Goal: Information Seeking & Learning: Learn about a topic

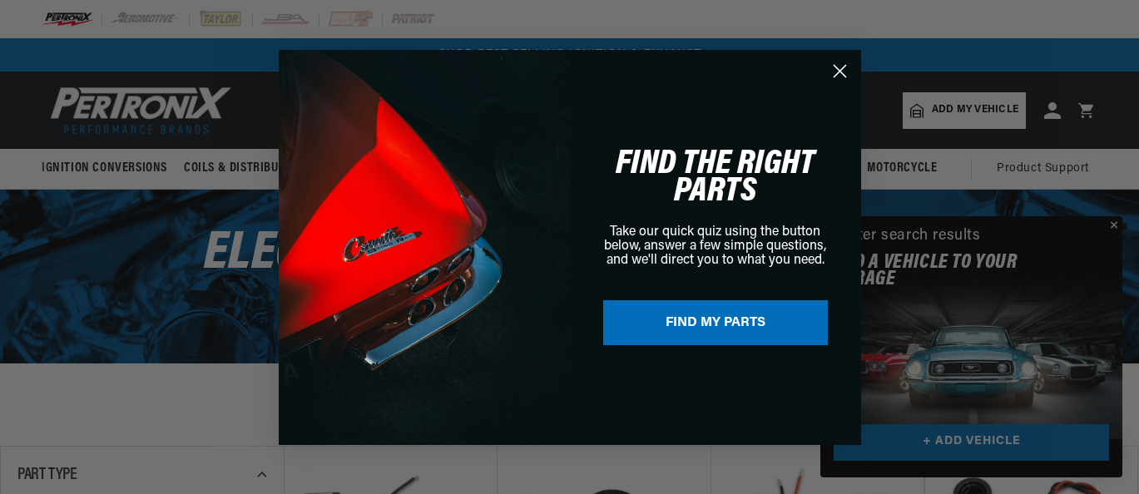
click at [140, 347] on div "Close dialog FIND THE RIGHT PARTS Take our quick quiz using the button below, a…" at bounding box center [569, 247] width 1139 height 494
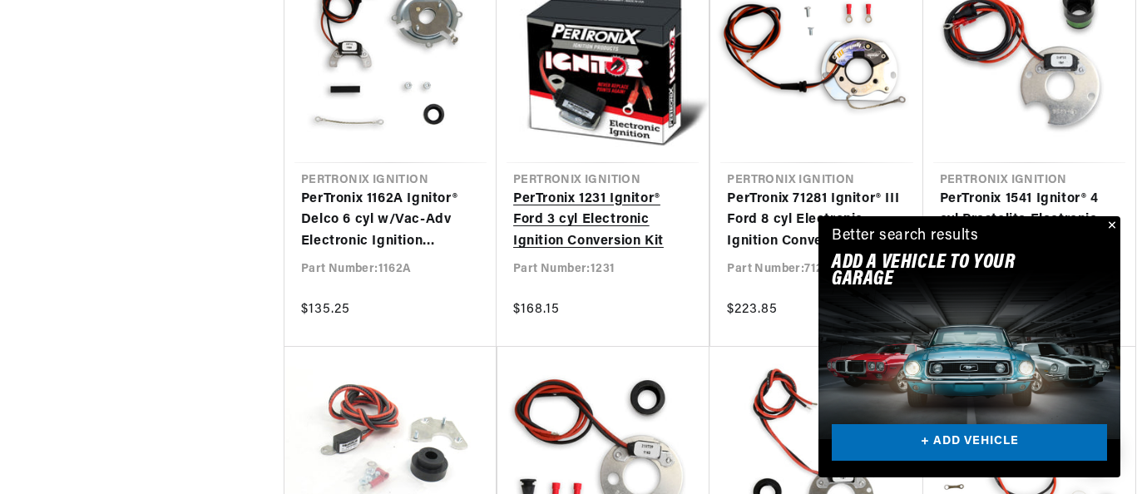
scroll to position [2812, 0]
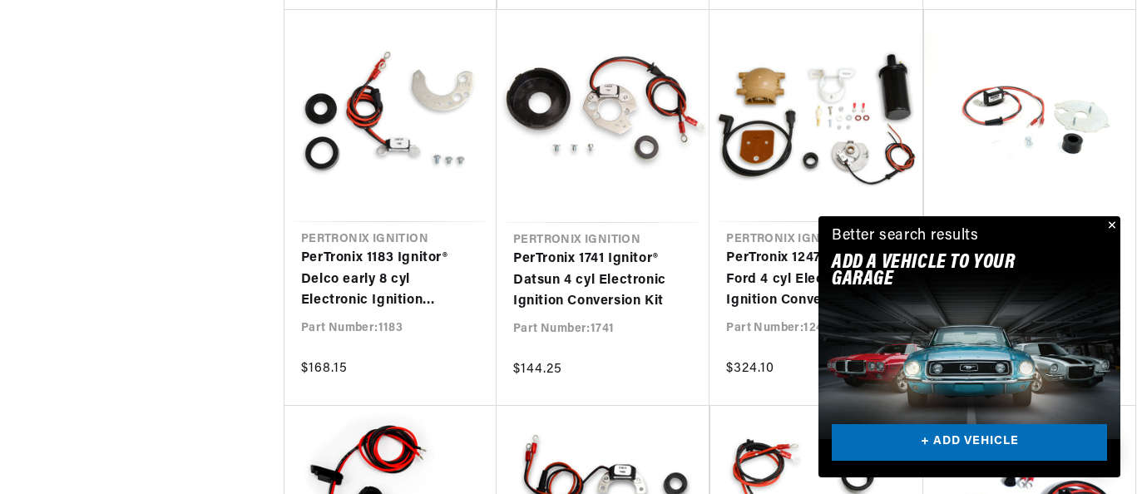
click at [1112, 225] on button "Close" at bounding box center [1110, 226] width 20 height 20
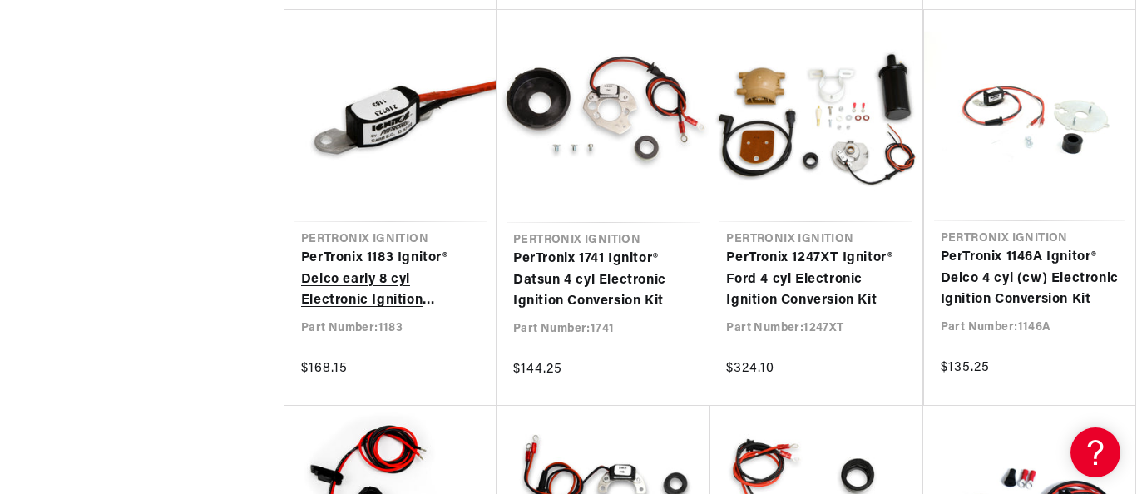
scroll to position [0, 504]
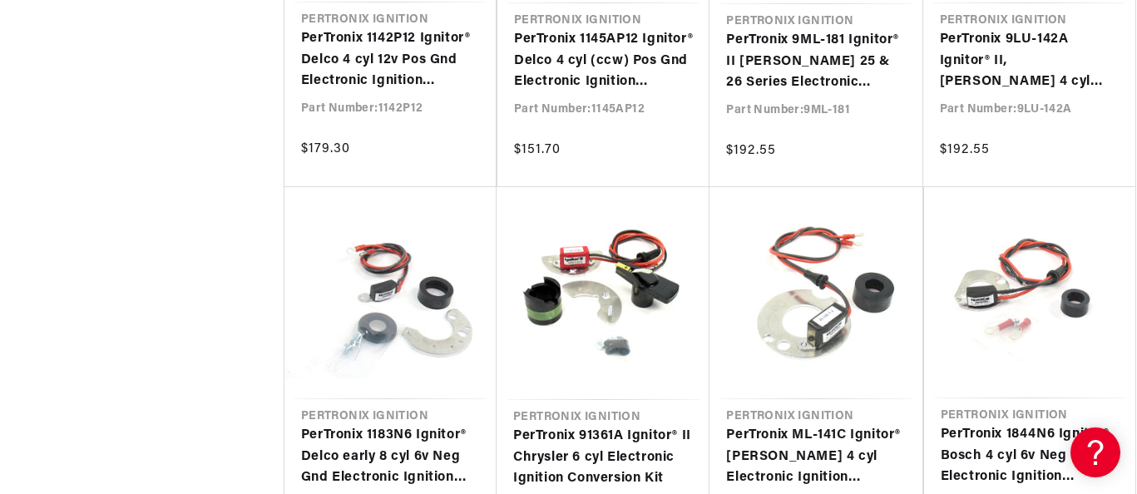
scroll to position [0, 17]
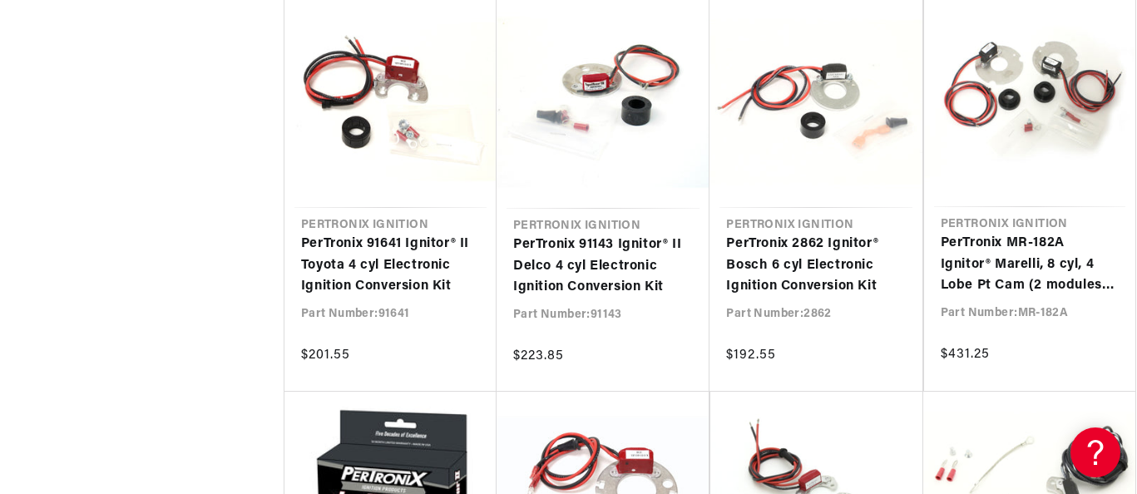
scroll to position [0, 364]
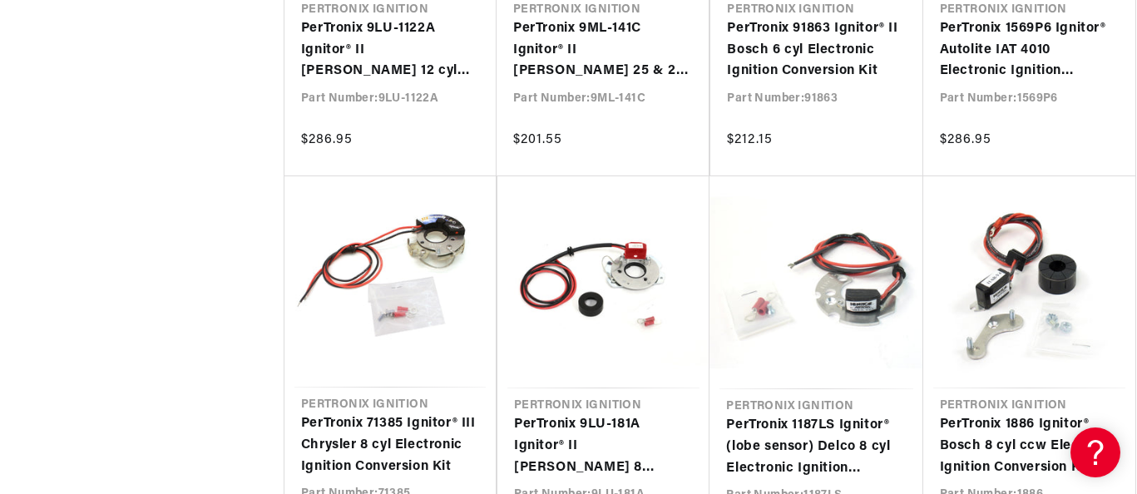
scroll to position [0, 504]
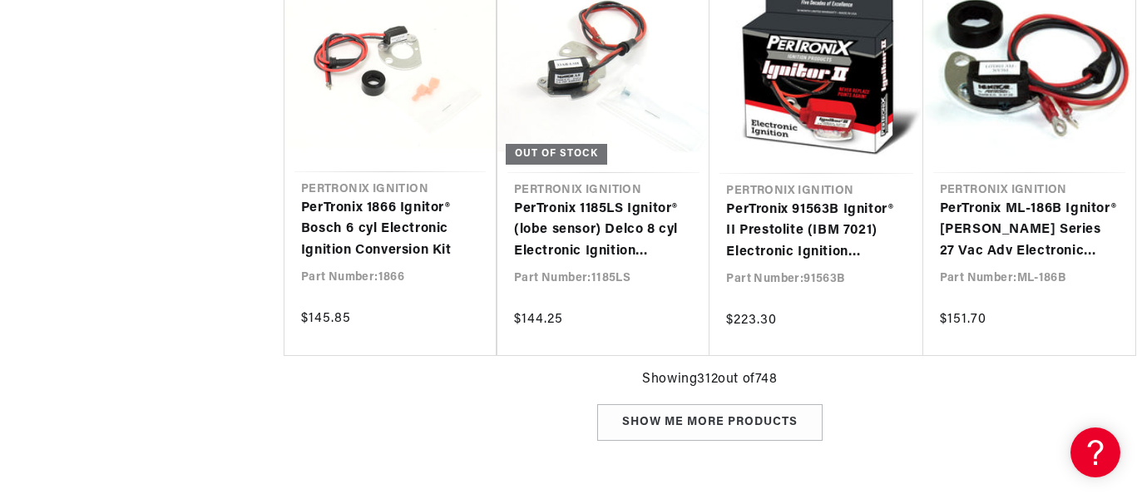
scroll to position [0, 466]
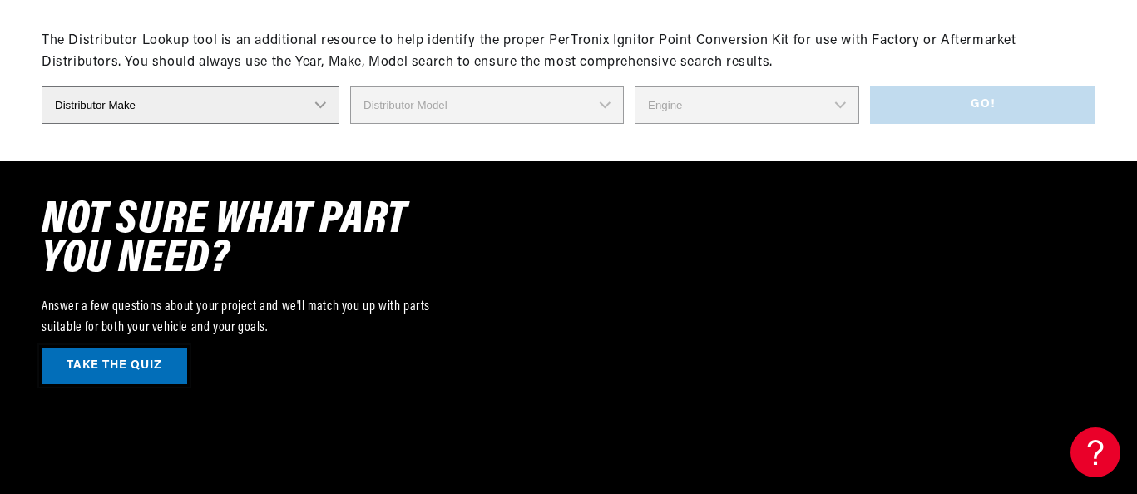
click at [127, 369] on link "TAKE THE QUIZ" at bounding box center [115, 366] width 146 height 37
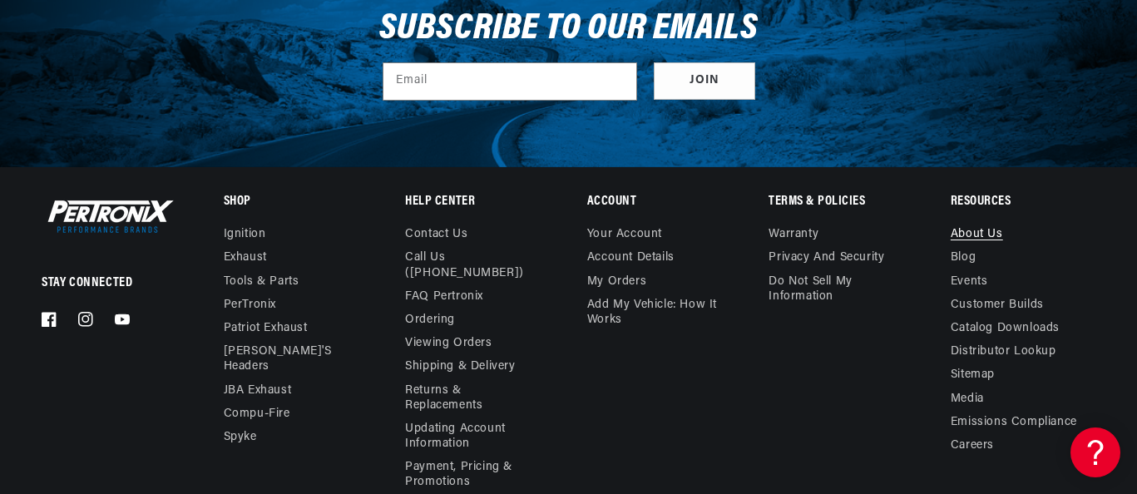
click at [981, 236] on link "About Us" at bounding box center [977, 236] width 52 height 19
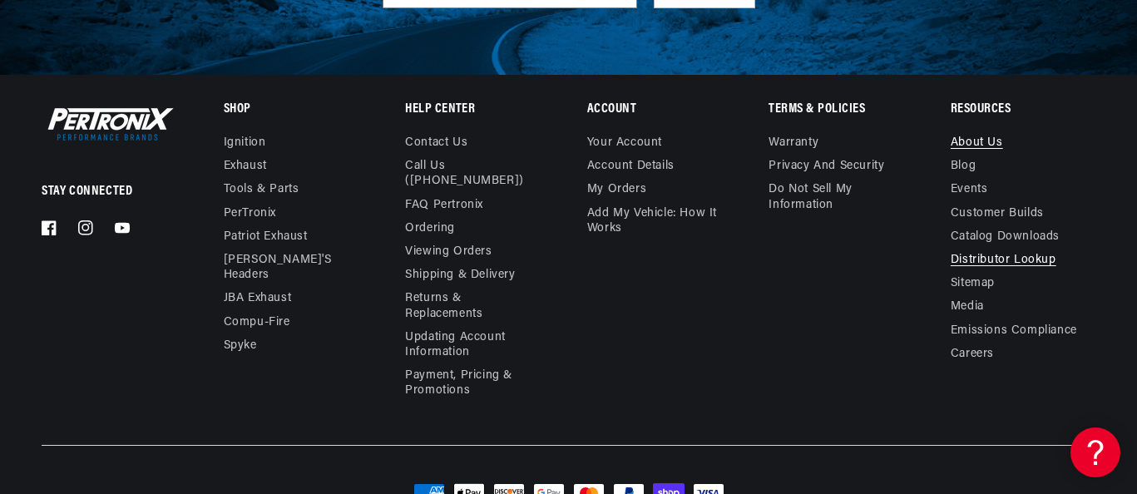
scroll to position [0, 504]
click at [1007, 249] on link "Distributor Lookup" at bounding box center [1004, 260] width 106 height 23
